Goal: Communication & Community: Answer question/provide support

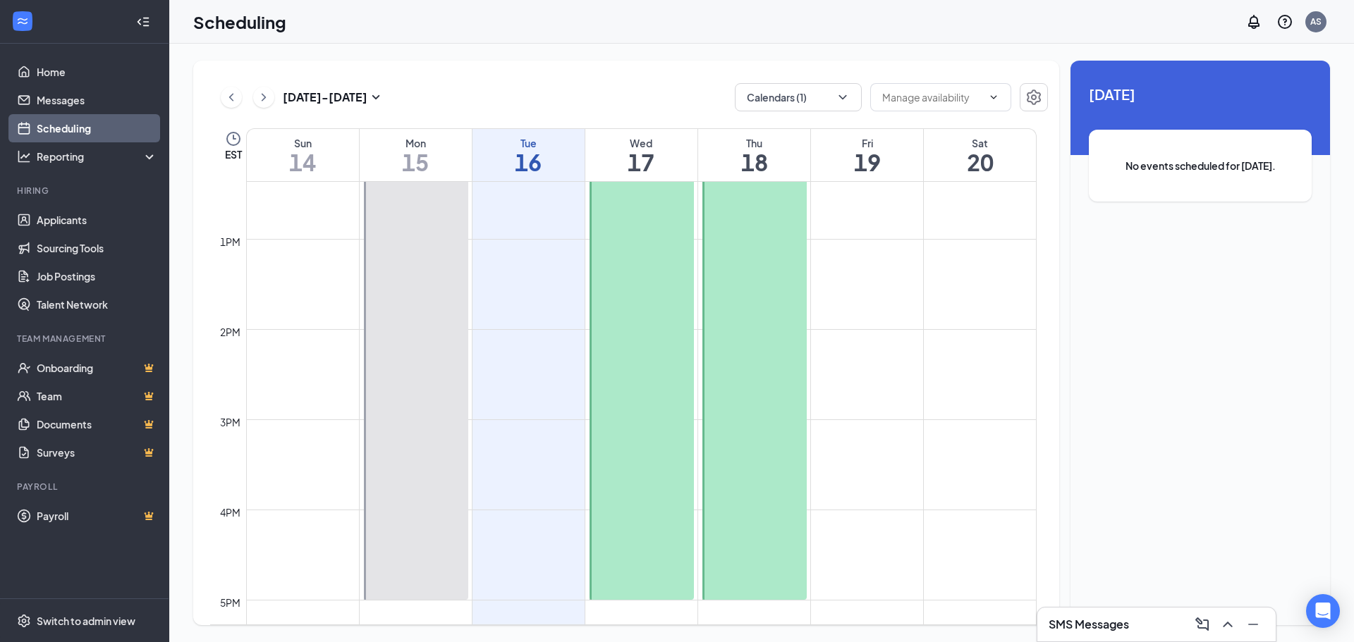
scroll to position [693, 0]
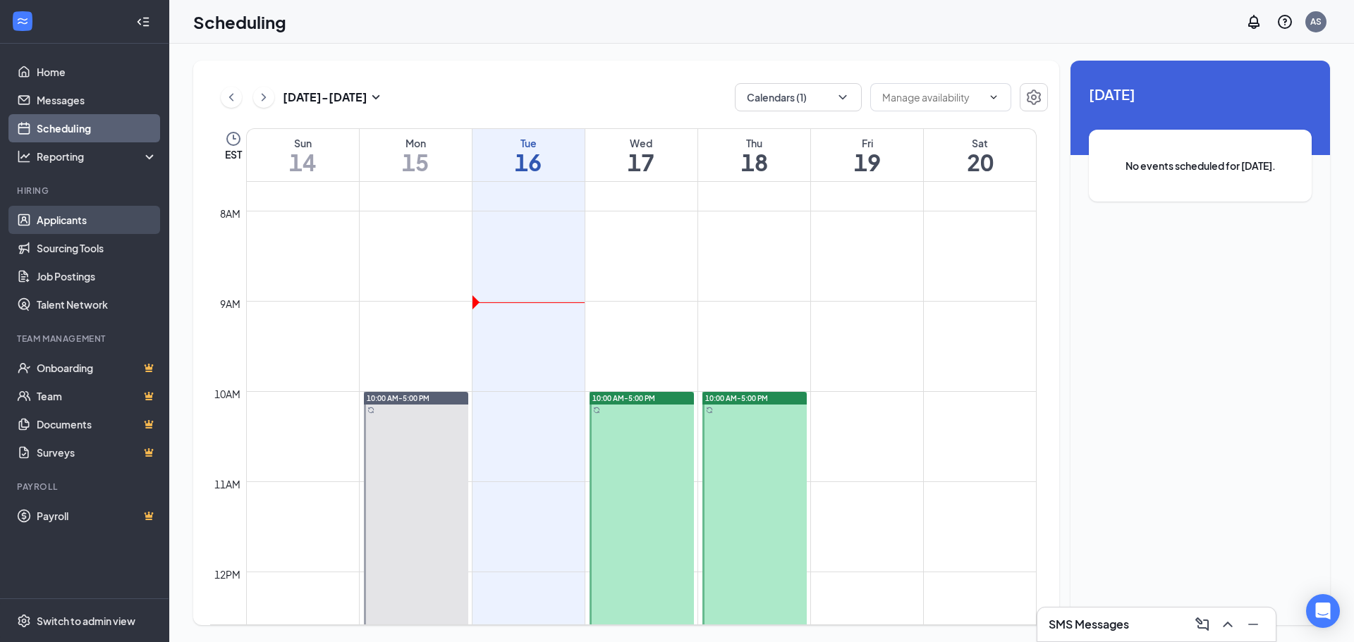
click at [104, 221] on link "Applicants" at bounding box center [97, 220] width 121 height 28
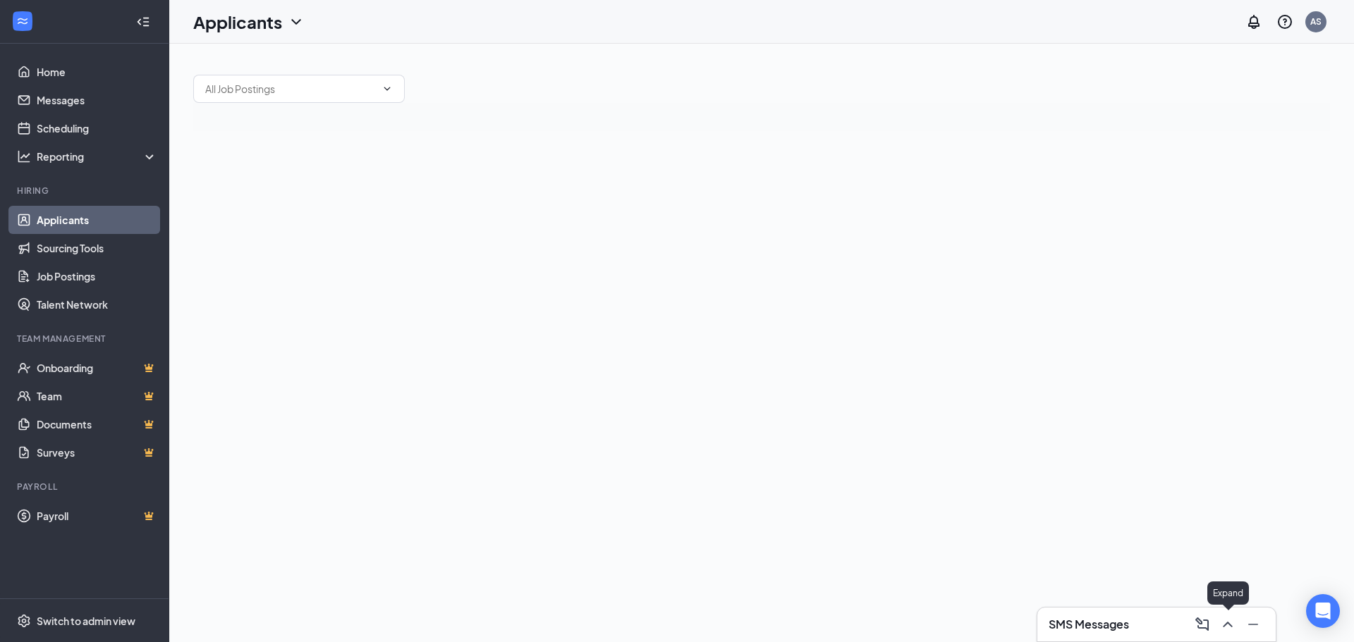
click at [1222, 615] on button at bounding box center [1227, 624] width 23 height 23
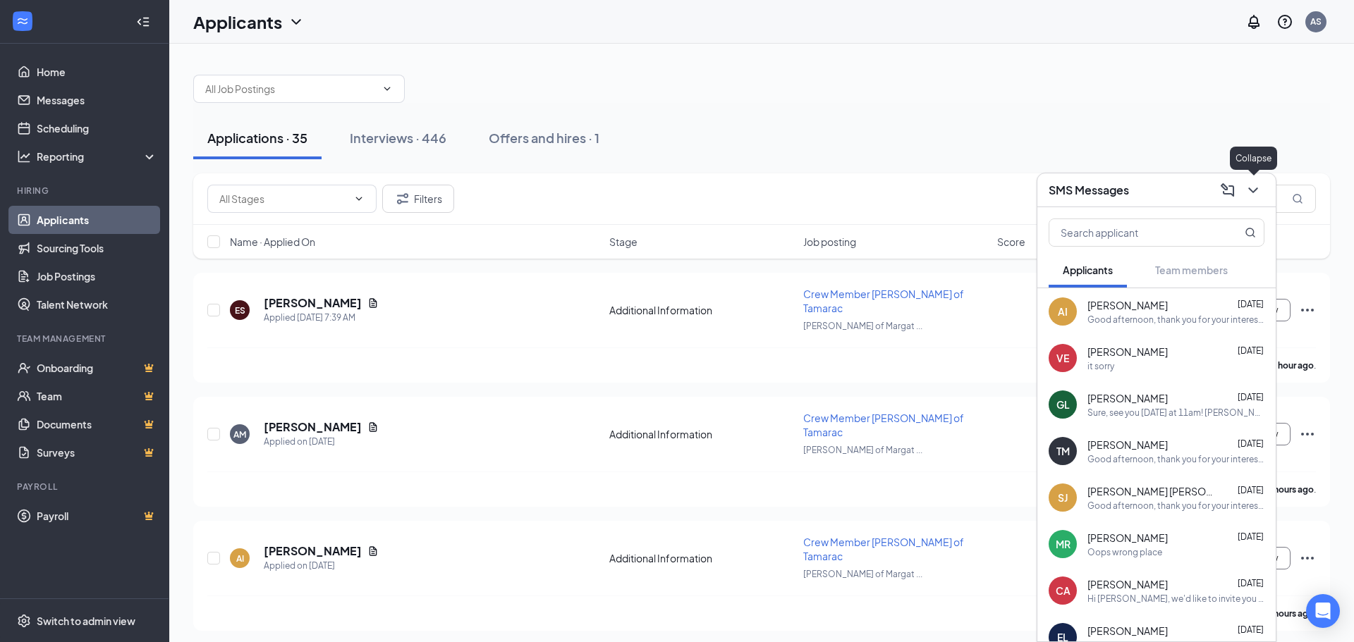
click at [1250, 200] on button at bounding box center [1253, 190] width 23 height 23
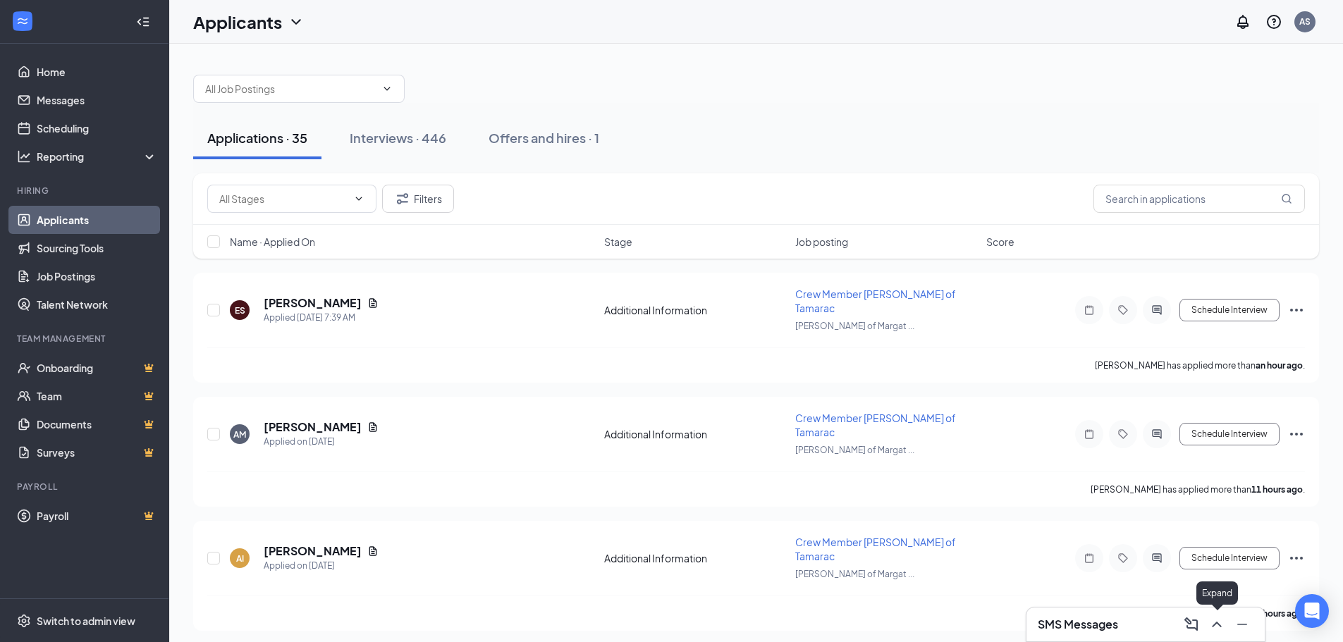
click at [1222, 634] on button at bounding box center [1217, 624] width 23 height 23
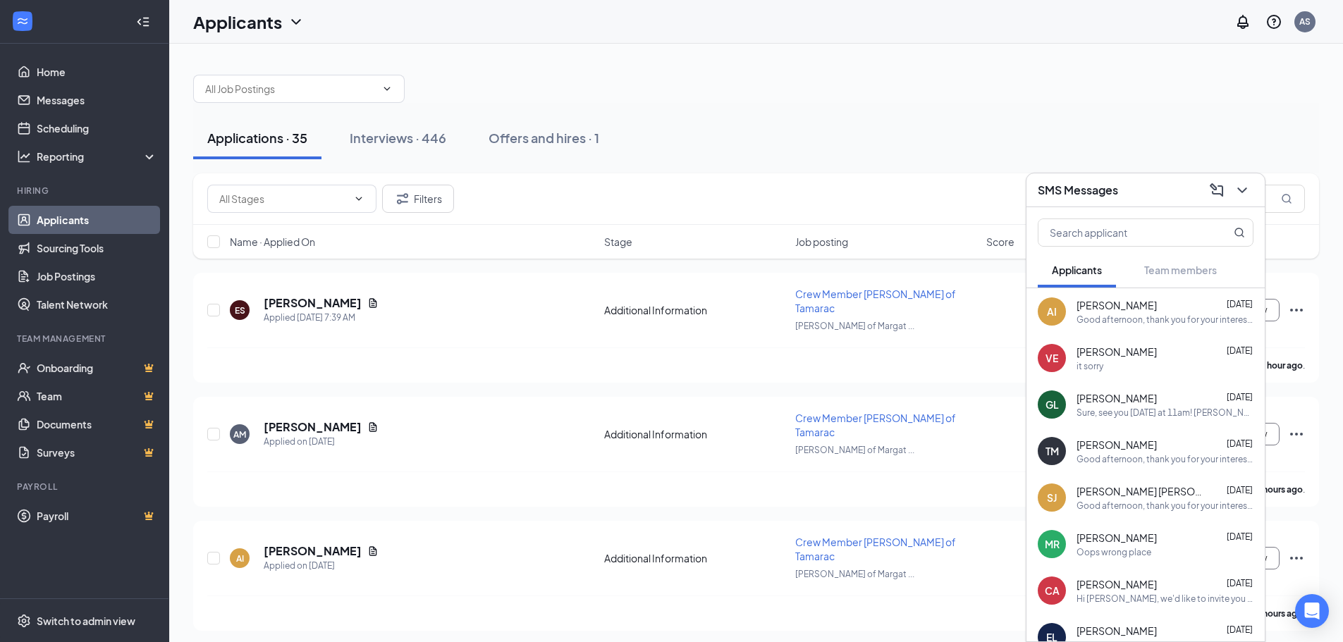
click at [1111, 326] on div "AI [PERSON_NAME] [DATE] Good afternoon, thank you for your interest in the posi…" at bounding box center [1146, 311] width 238 height 47
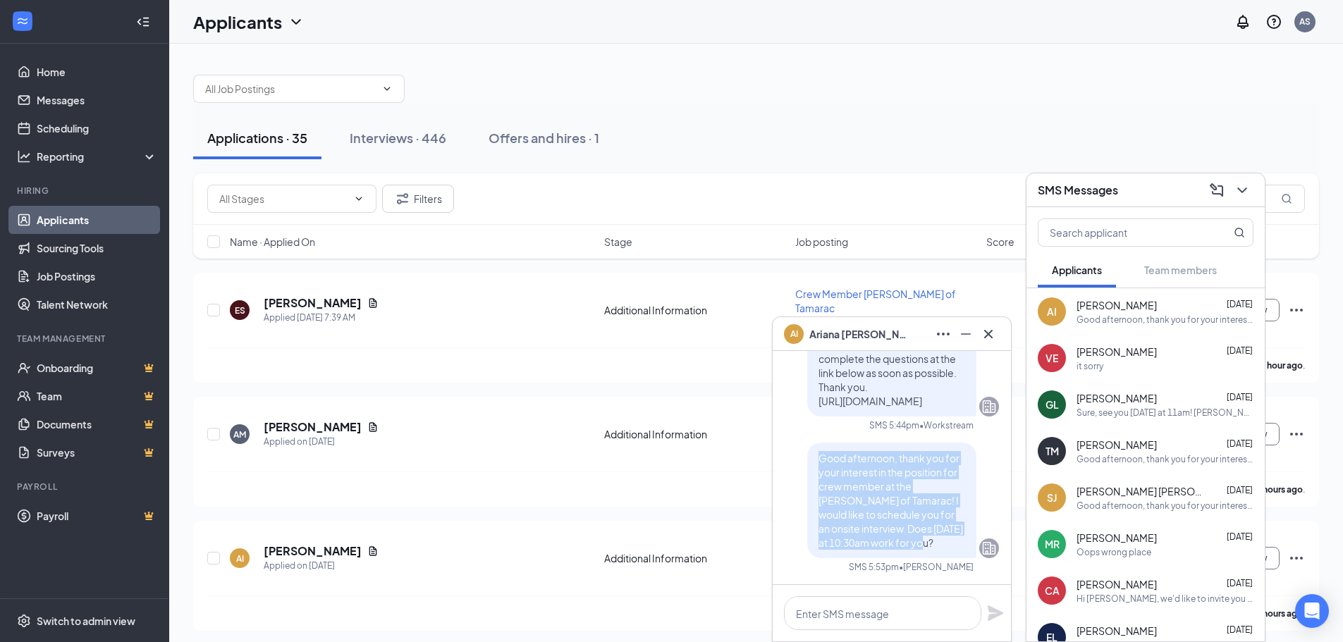
drag, startPoint x: 812, startPoint y: 461, endPoint x: 933, endPoint y: 544, distance: 147.1
click at [933, 544] on p "Good afternoon, thank you for your interest in the position for crew member at …" at bounding box center [892, 500] width 147 height 99
copy span "Good afternoon, thank you for your interest in the position for crew member at …"
click at [926, 544] on p "Good afternoon, thank you for your interest in the position for crew member at …" at bounding box center [892, 500] width 147 height 99
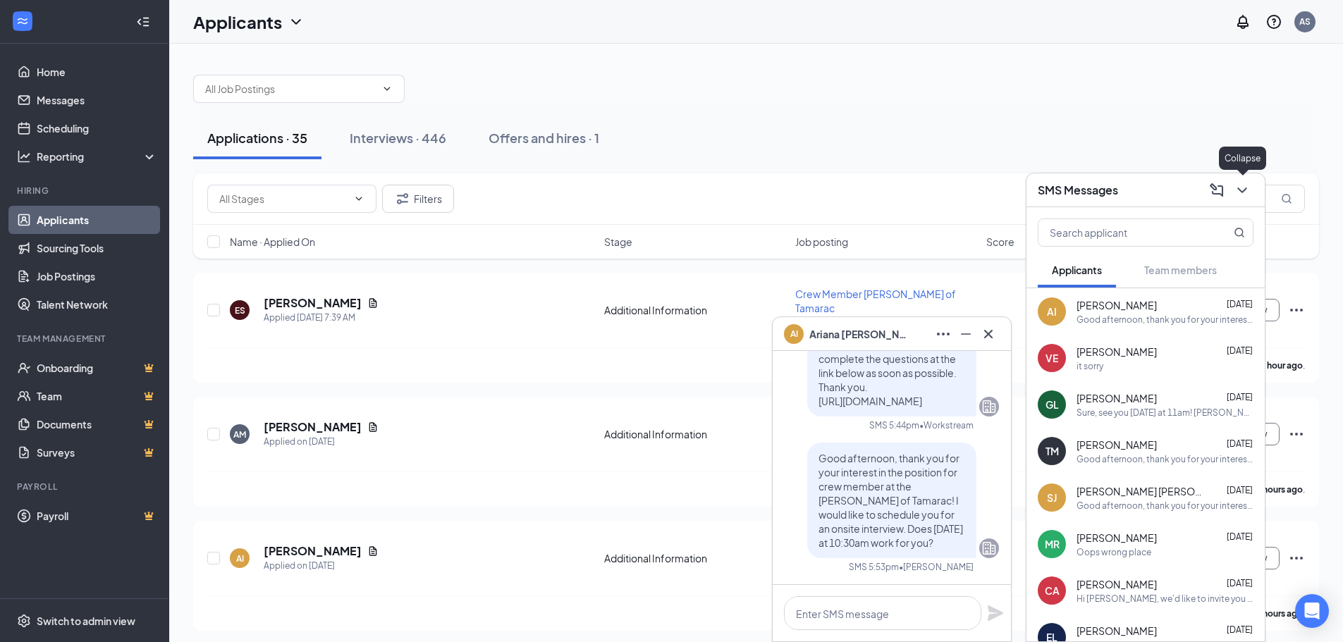
click at [1241, 183] on icon "ChevronDown" at bounding box center [1242, 190] width 17 height 17
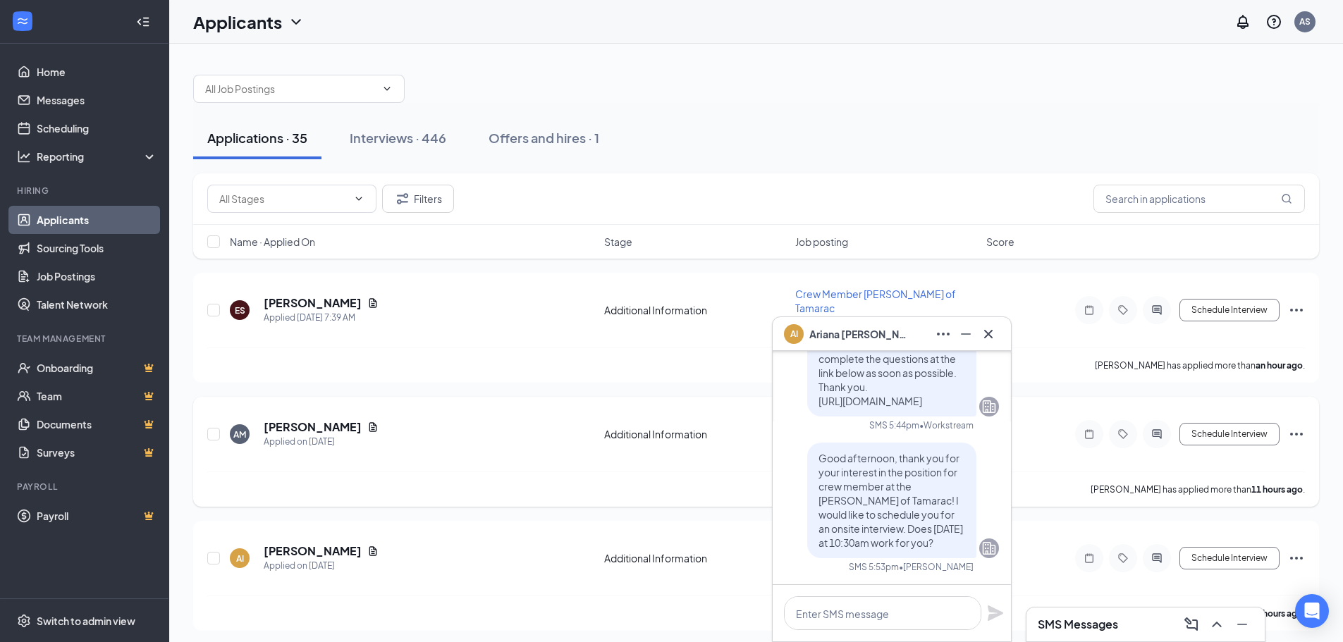
click at [1153, 420] on div at bounding box center [1157, 434] width 28 height 28
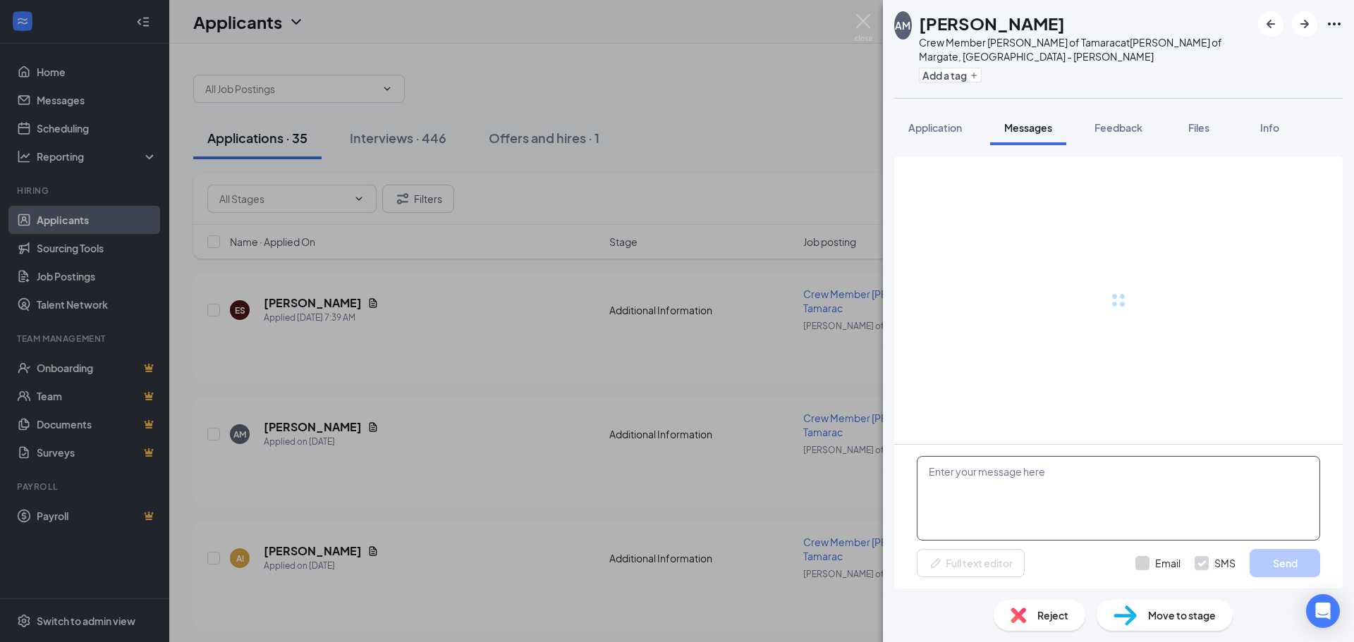
click at [1022, 491] on textarea at bounding box center [1118, 498] width 403 height 85
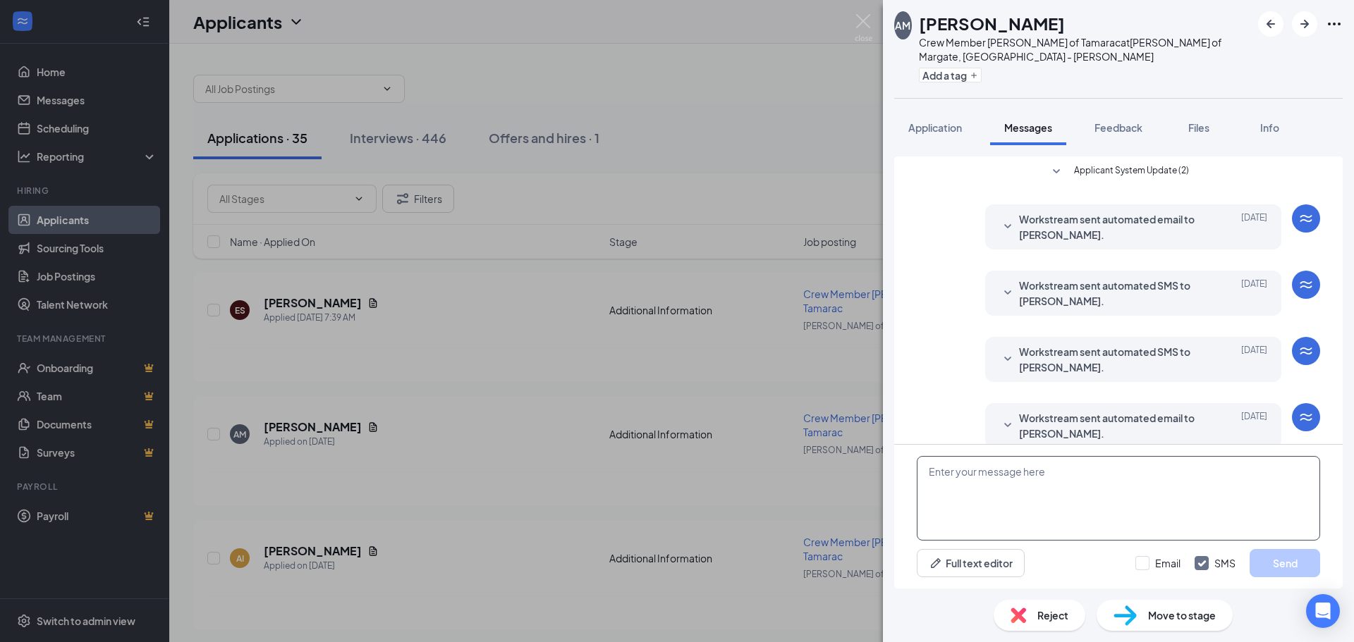
scroll to position [18, 0]
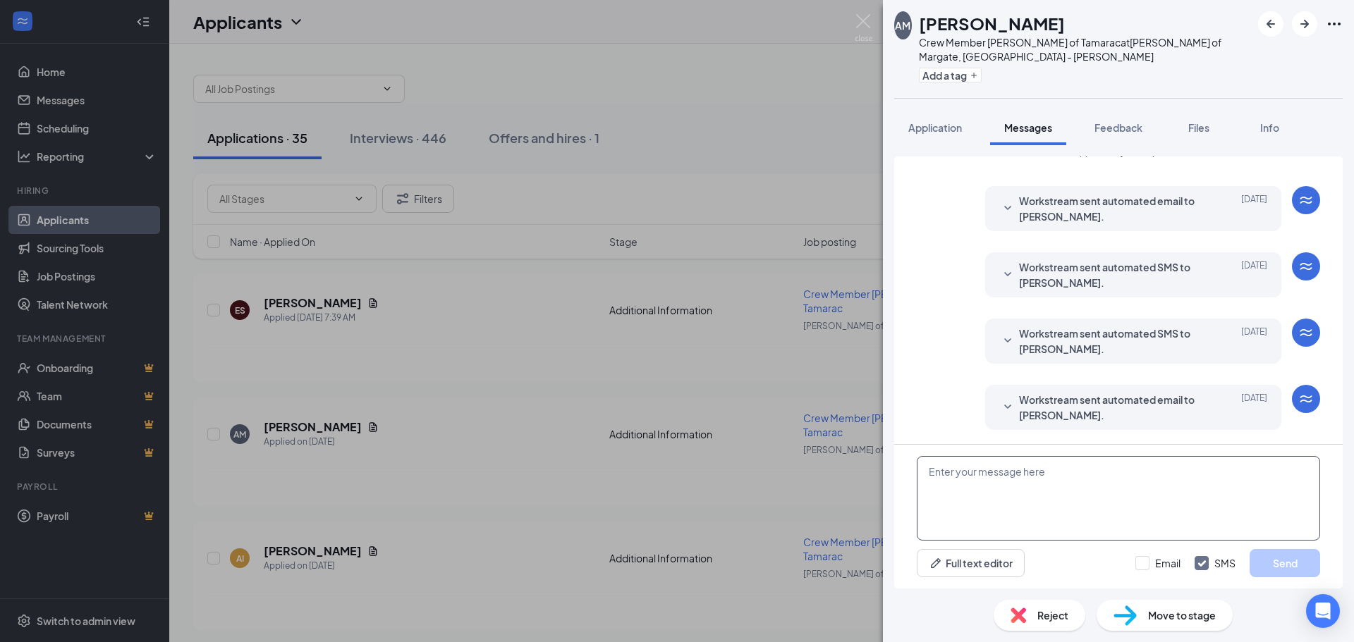
paste textarea "Good afternoon, thank you for your interest in the position for crew member at …"
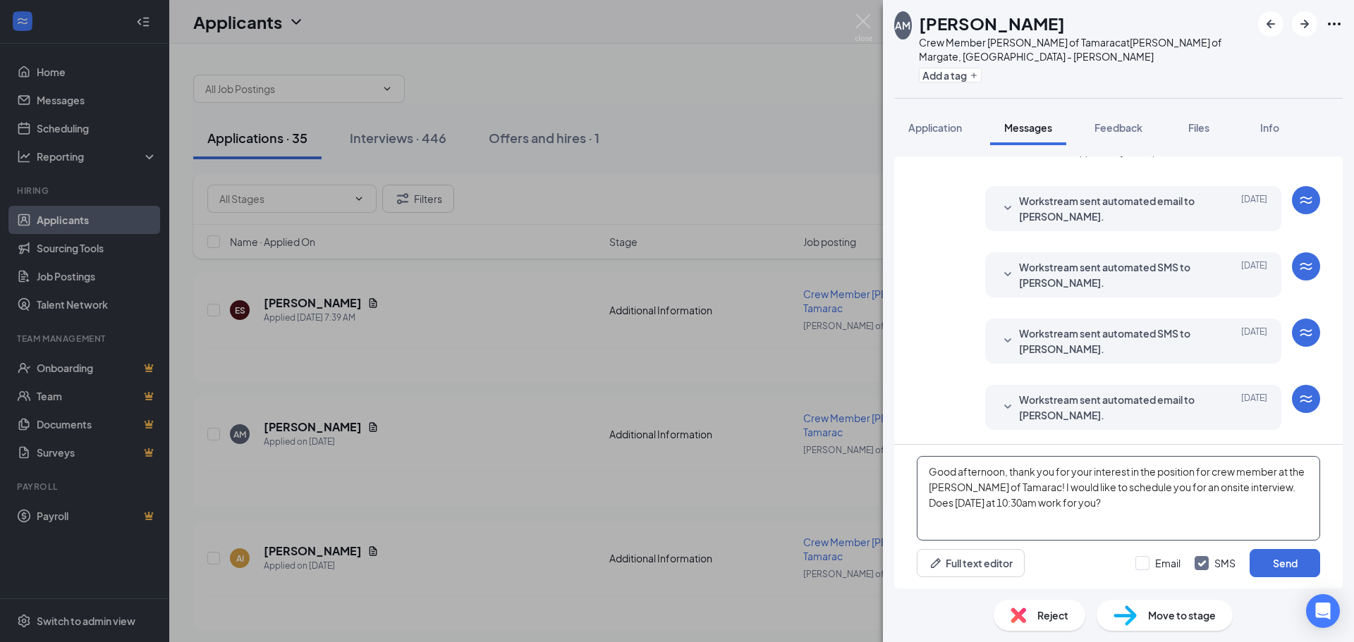
click at [1282, 496] on textarea "Good afternoon, thank you for your interest in the position for crew member at …" at bounding box center [1118, 498] width 403 height 85
click at [1288, 489] on textarea "Good afternoon, thank you for your interest in the position for crew member at …" at bounding box center [1118, 498] width 403 height 85
type textarea "Good afternoon, thank you for your interest in the position for crew member at …"
click at [1278, 570] on button "Send" at bounding box center [1285, 563] width 71 height 28
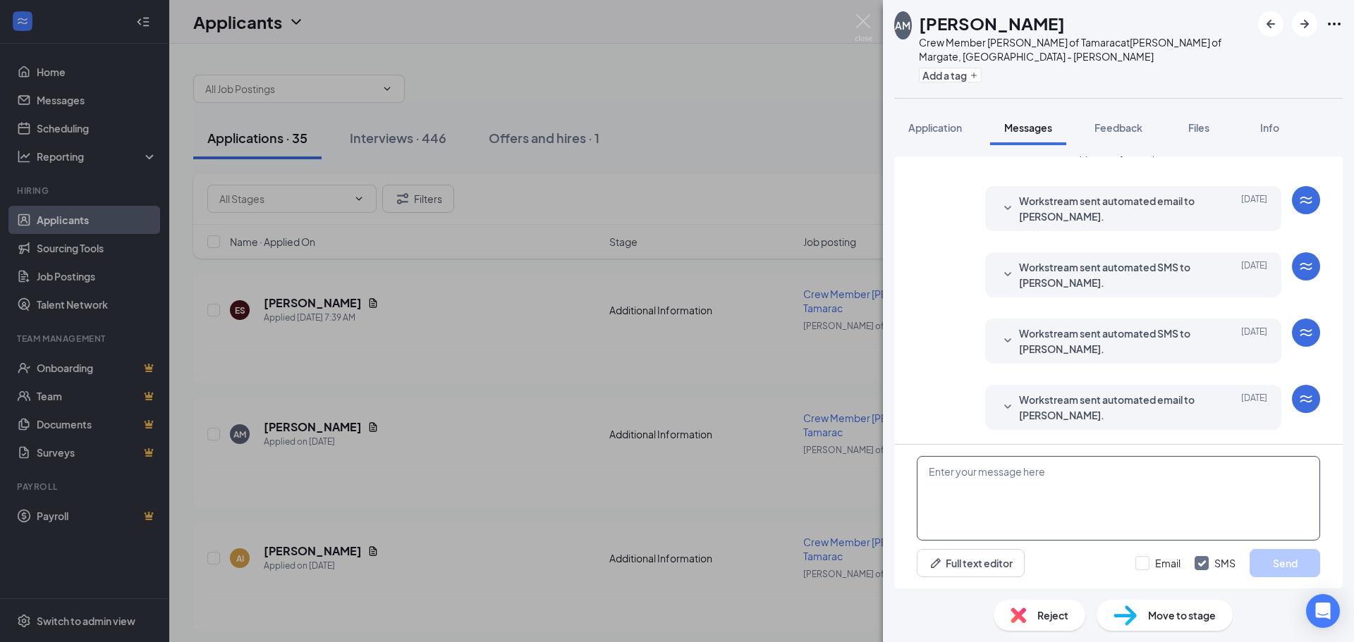
click at [995, 474] on textarea at bounding box center [1118, 498] width 403 height 85
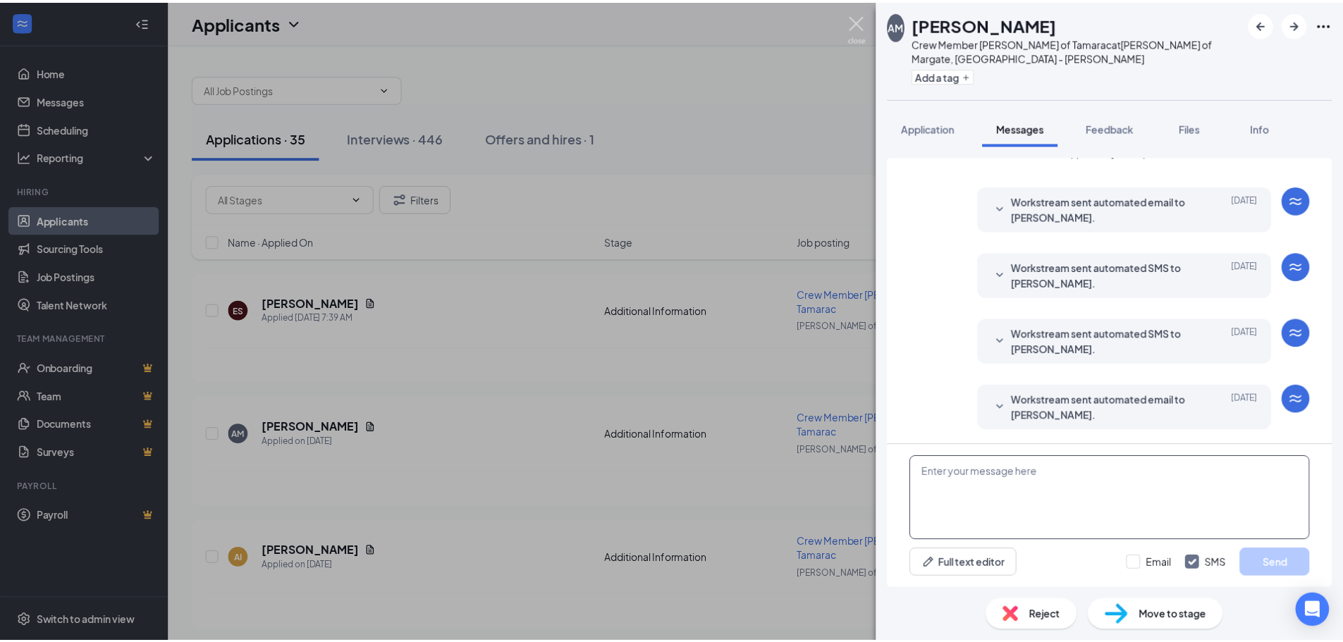
scroll to position [155, 0]
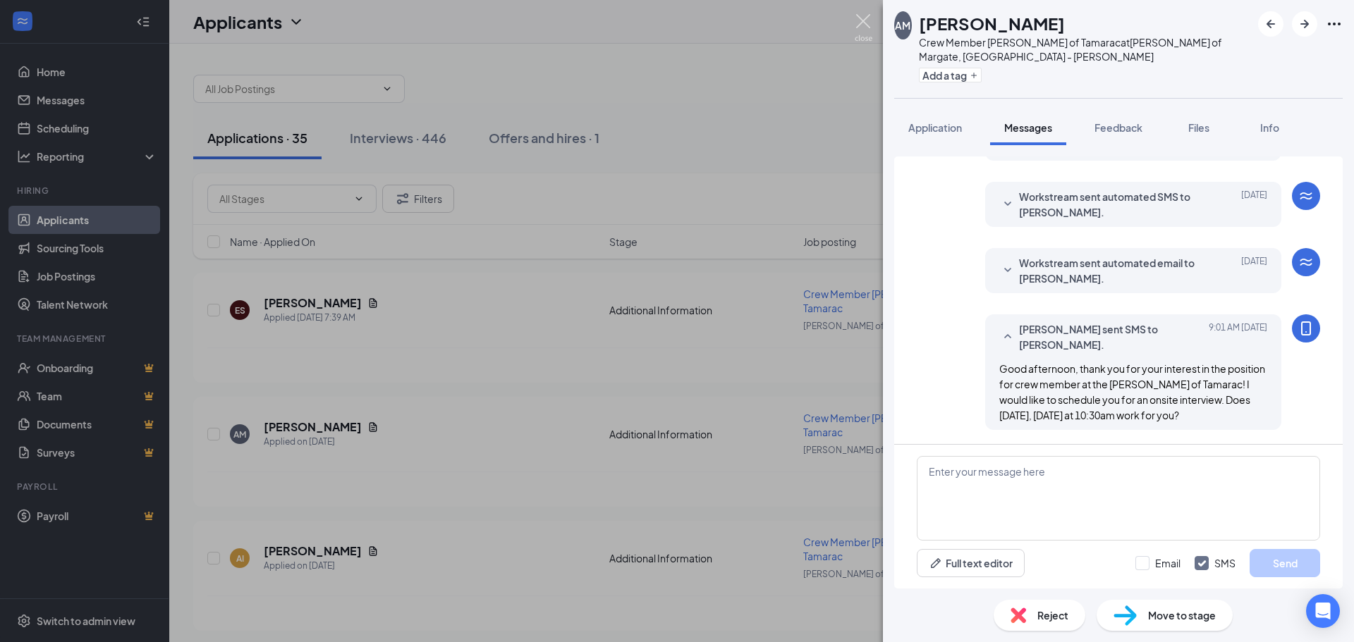
click at [864, 16] on img at bounding box center [864, 28] width 18 height 28
